Goal: Information Seeking & Learning: Learn about a topic

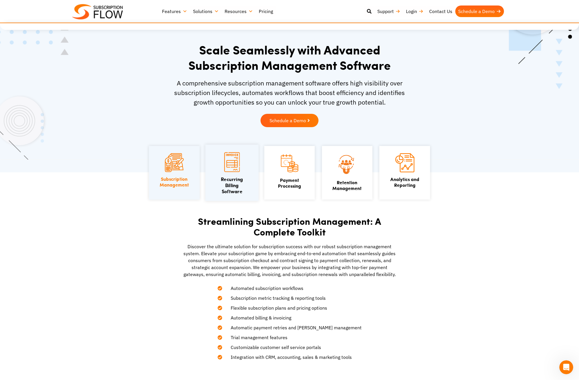
click at [224, 172] on link at bounding box center [232, 170] width 16 height 6
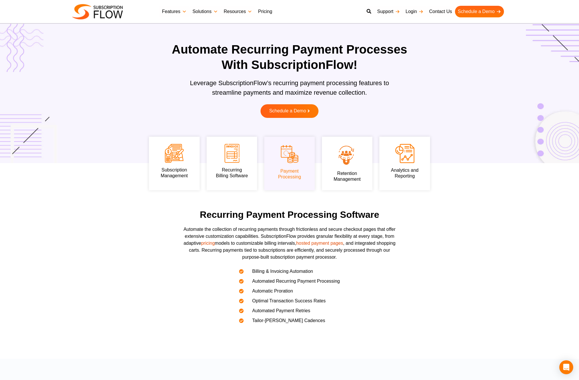
click at [265, 9] on link "Pricing" at bounding box center [265, 12] width 20 height 12
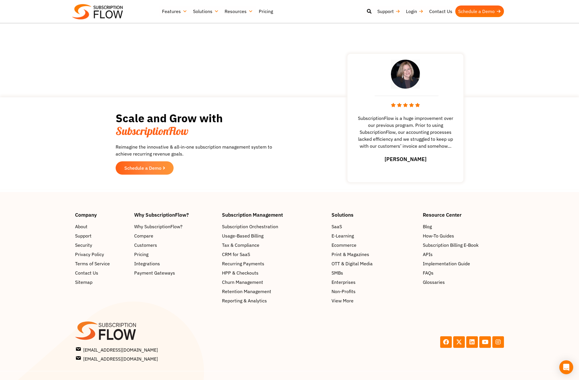
scroll to position [778, 0]
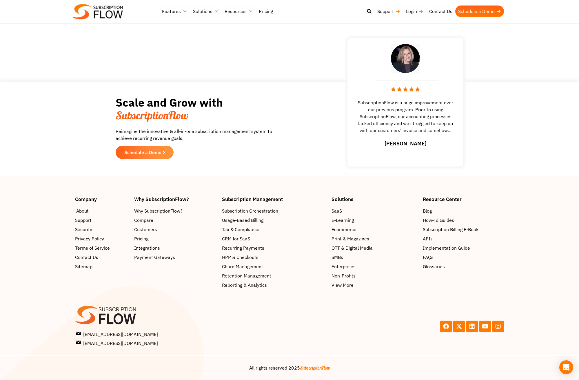
click at [85, 211] on span "About" at bounding box center [82, 211] width 12 height 7
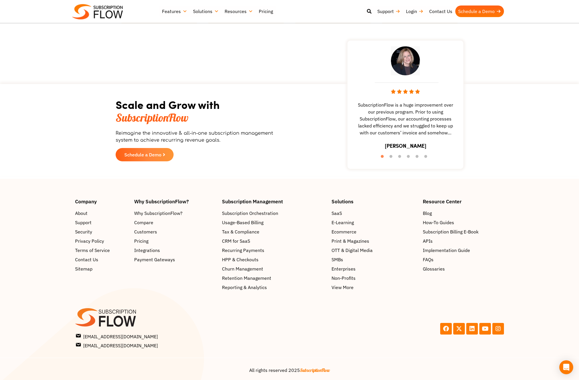
scroll to position [814, 0]
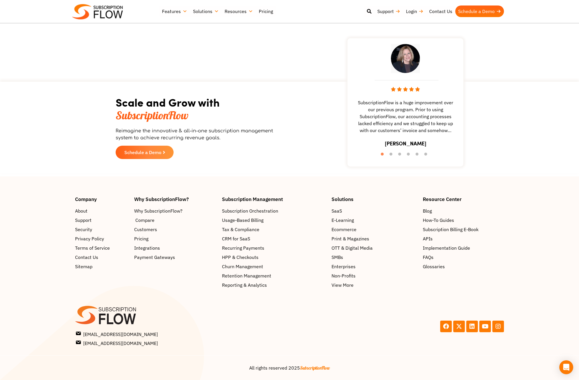
click at [150, 218] on span "Compare" at bounding box center [144, 220] width 19 height 7
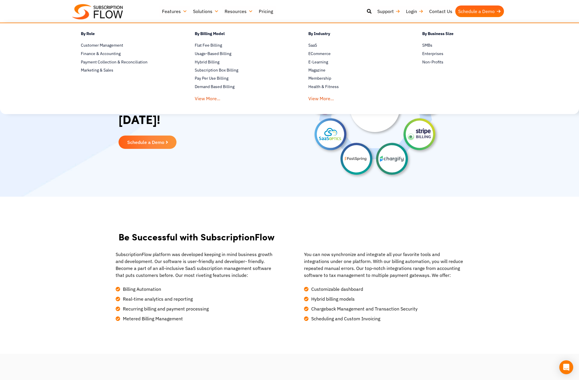
click at [212, 13] on link "Solutions" at bounding box center [206, 12] width 32 height 12
click at [317, 63] on span "E-Learning" at bounding box center [318, 62] width 20 height 6
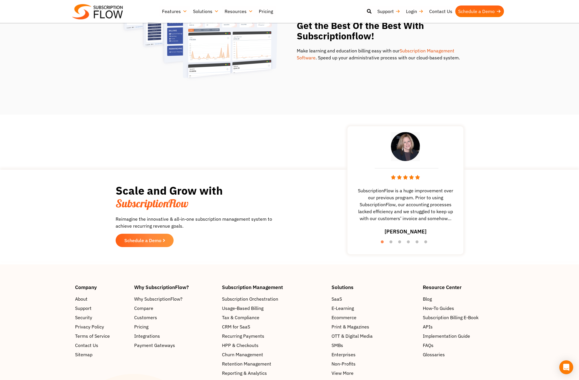
scroll to position [785, 0]
